Goal: Information Seeking & Learning: Learn about a topic

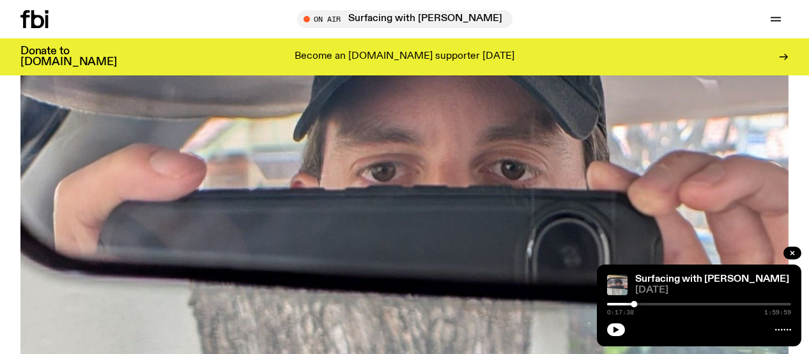
scroll to position [57, 0]
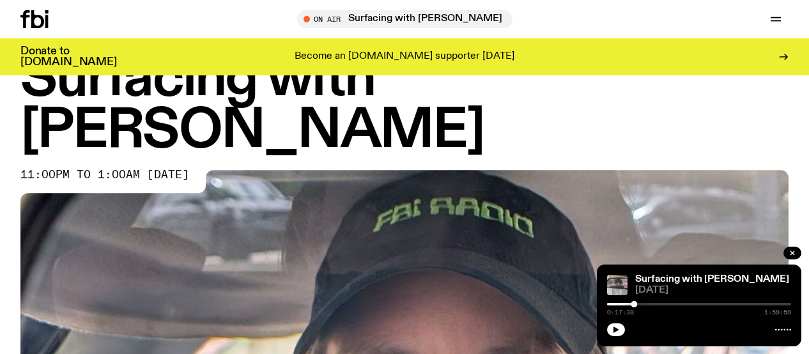
click at [33, 19] on icon at bounding box center [37, 19] width 13 height 18
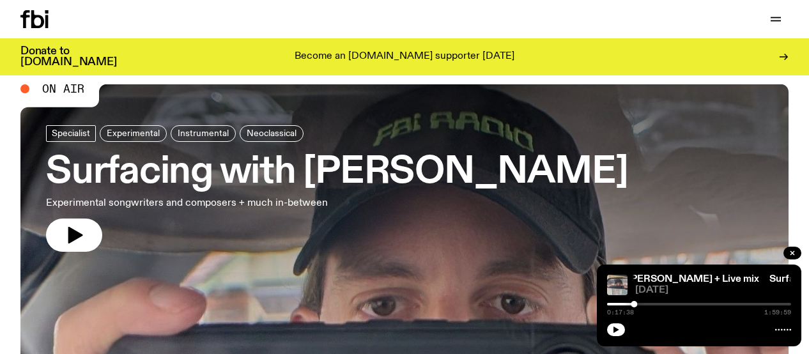
scroll to position [34, 0]
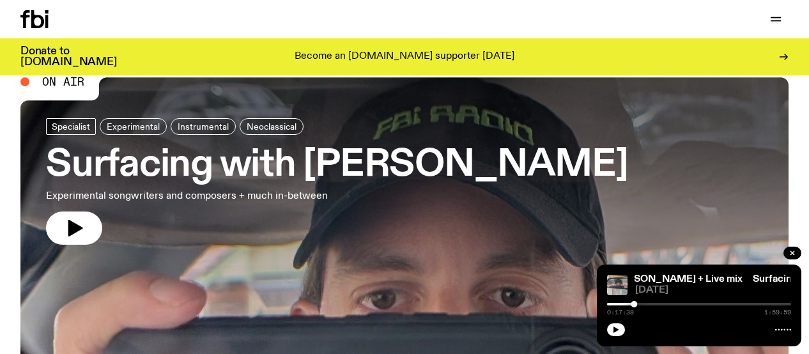
click at [452, 160] on h3 "Surfacing with [PERSON_NAME]" at bounding box center [336, 166] width 581 height 36
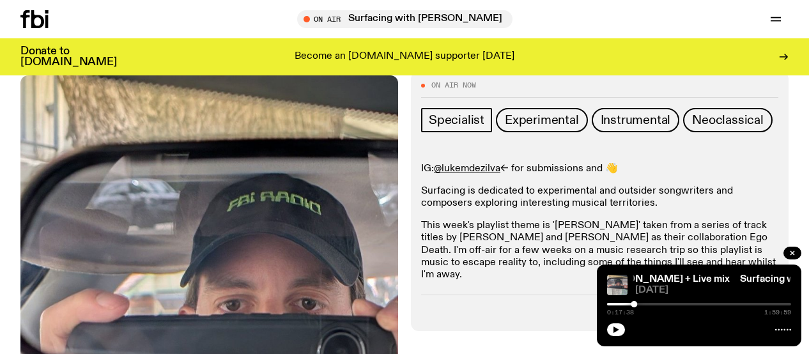
scroll to position [210, 0]
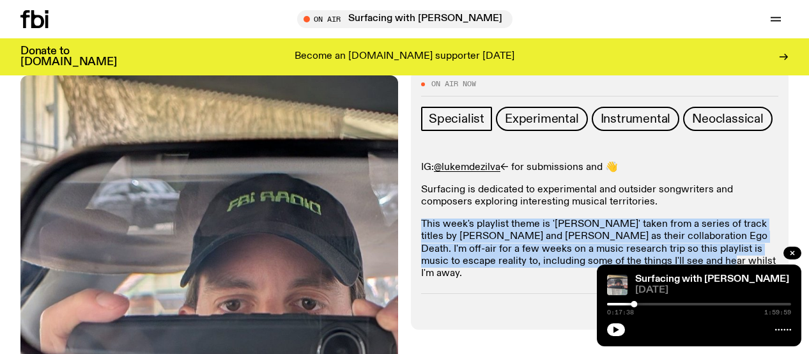
drag, startPoint x: 655, startPoint y: 208, endPoint x: 409, endPoint y: 178, distance: 247.1
copy p "This week's playlist theme is '[PERSON_NAME]' taken from a series of track titl…"
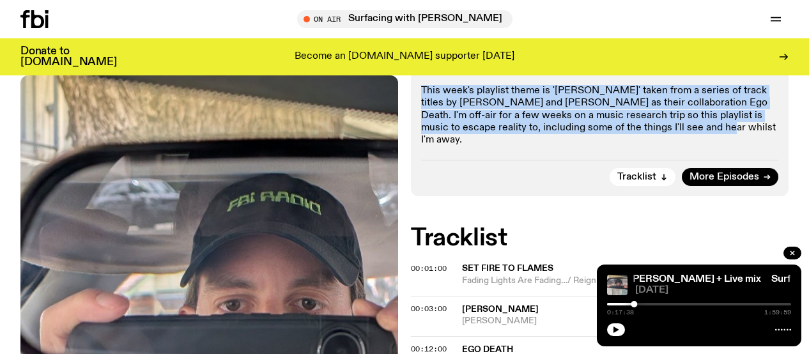
scroll to position [324, 0]
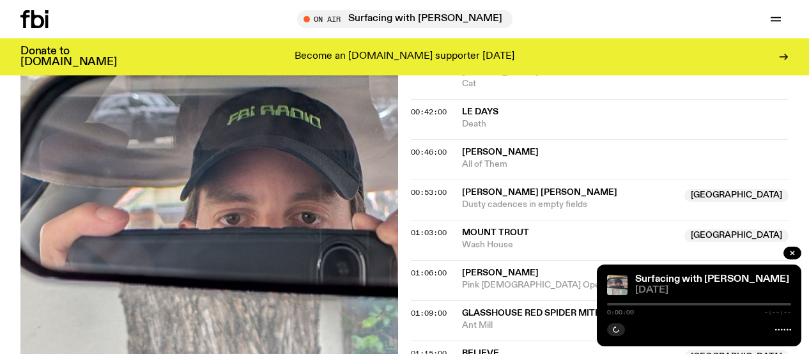
scroll to position [971, 0]
